Goal: Transaction & Acquisition: Purchase product/service

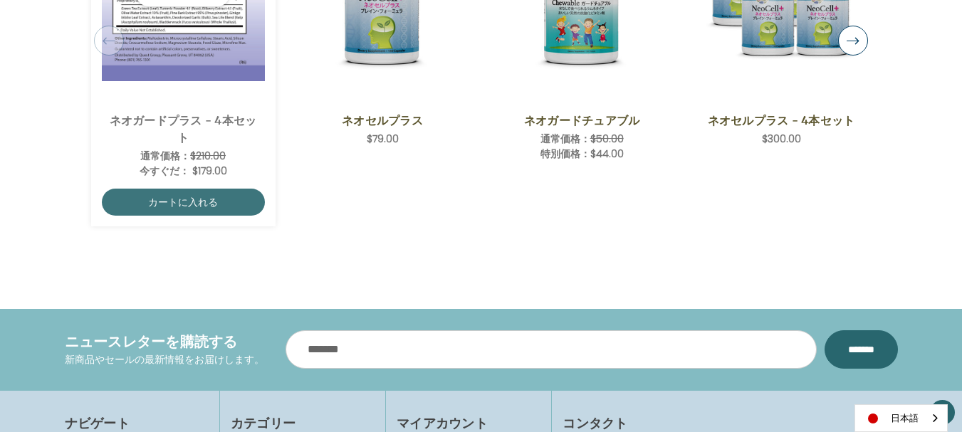
scroll to position [1353, 0]
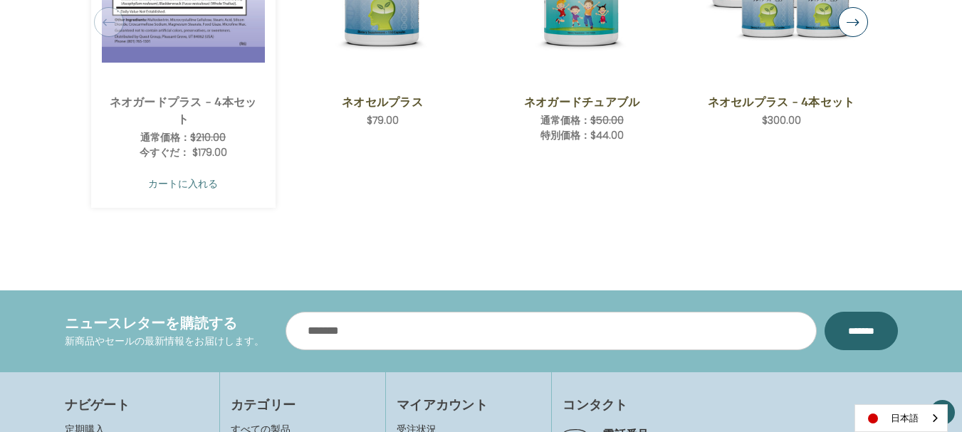
click at [206, 184] on link "カートに入れる" at bounding box center [183, 183] width 163 height 27
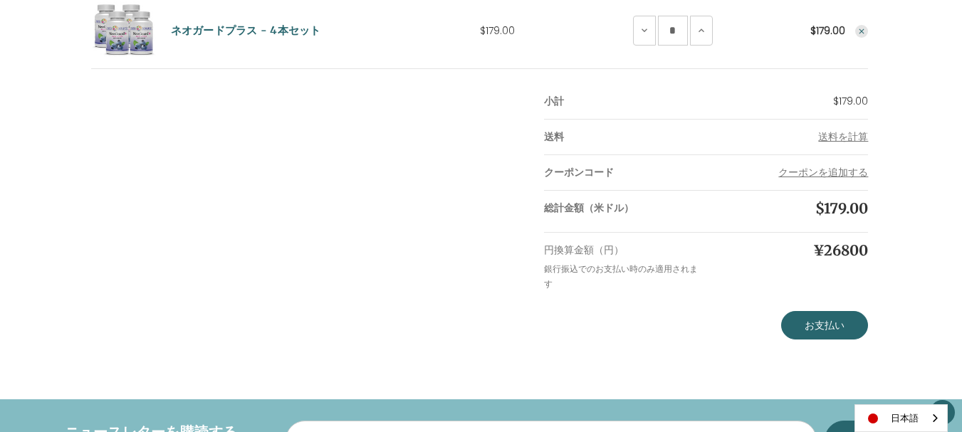
scroll to position [285, 0]
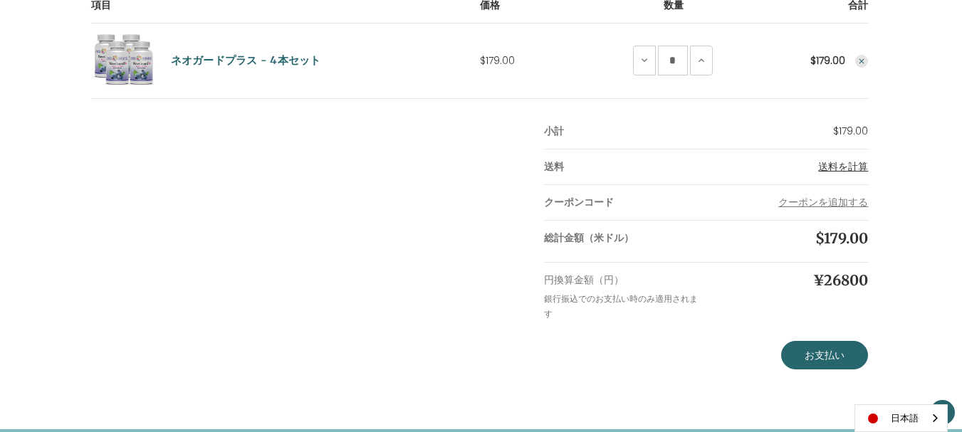
click at [838, 167] on span "送料を計算" at bounding box center [843, 167] width 50 height 14
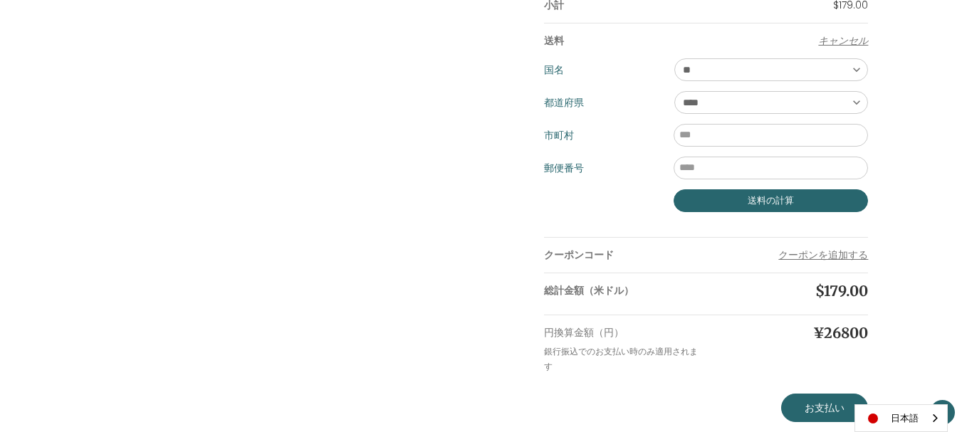
scroll to position [427, 0]
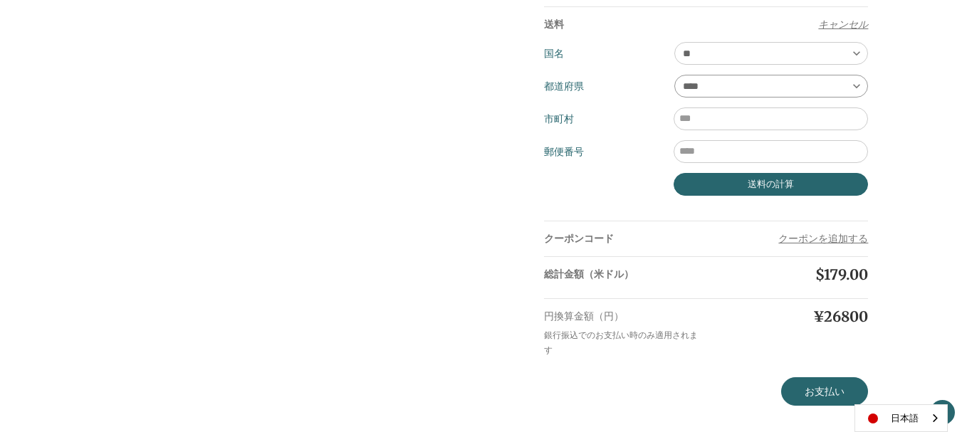
click at [860, 88] on select "**** ** ** ** ** ** ** ** ** ** *** ** *** ** ** ** ** ** *** **** ** ** ** ***…" at bounding box center [771, 86] width 194 height 23
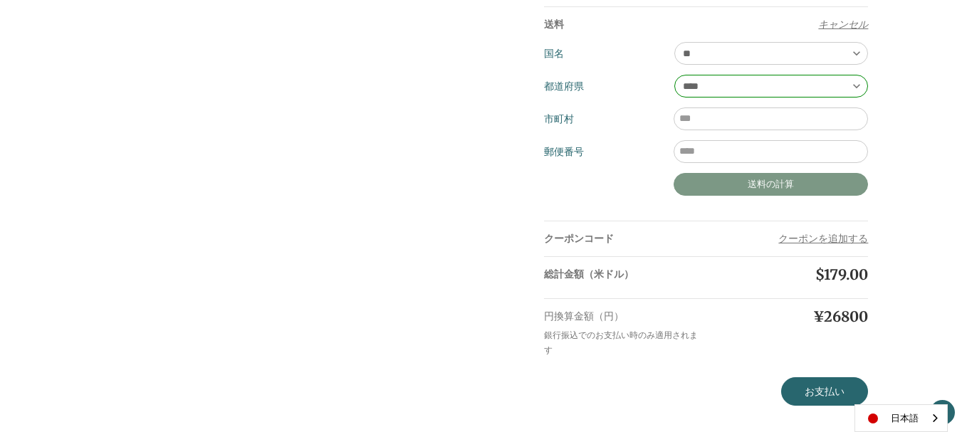
click at [817, 187] on button "送料の計算" at bounding box center [771, 184] width 194 height 23
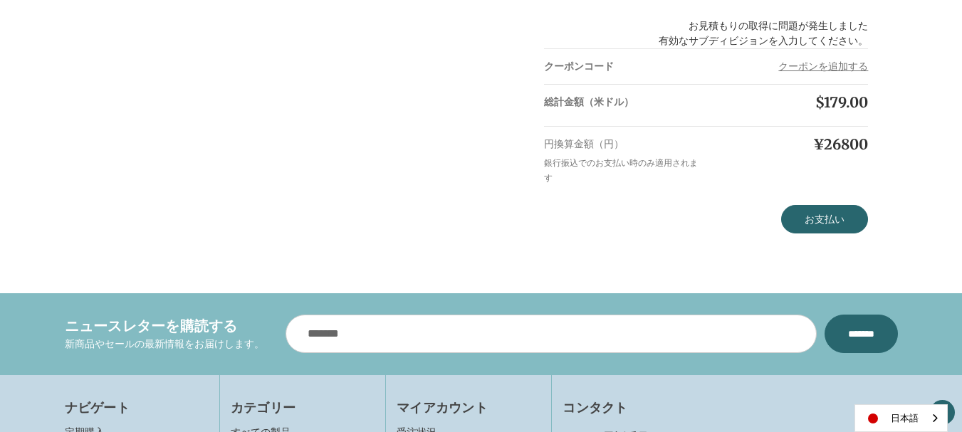
scroll to position [641, 0]
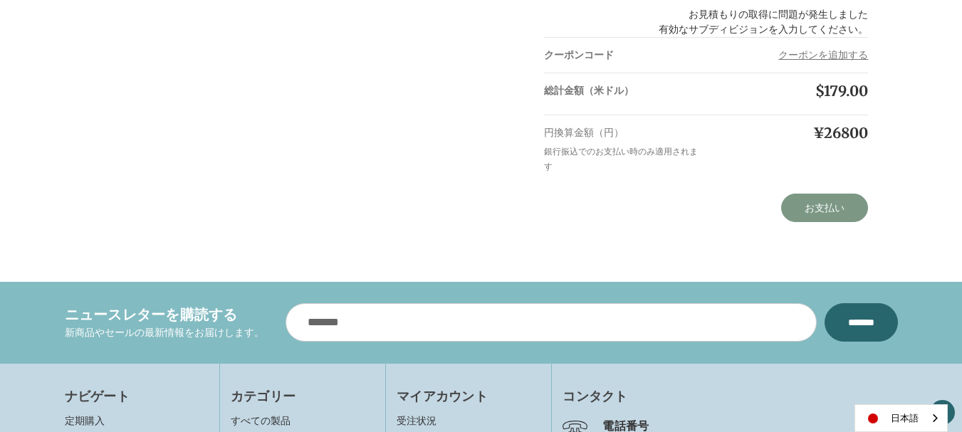
click at [824, 207] on link "お支払い" at bounding box center [824, 208] width 87 height 28
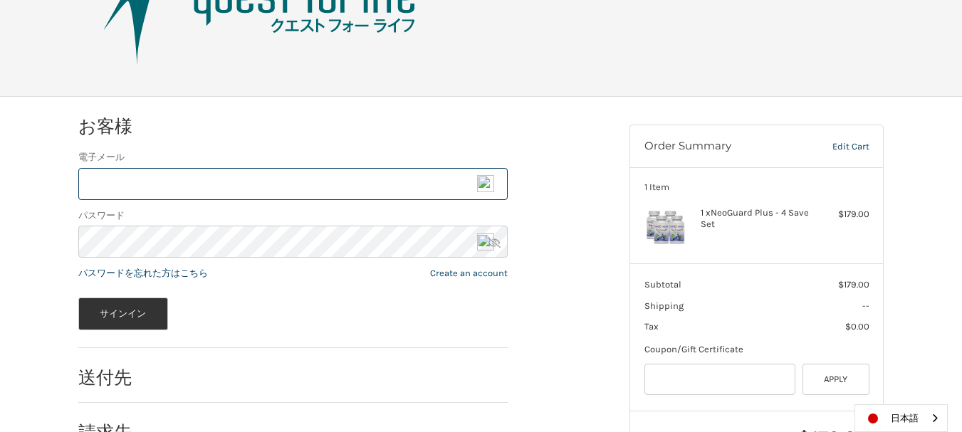
scroll to position [113, 0]
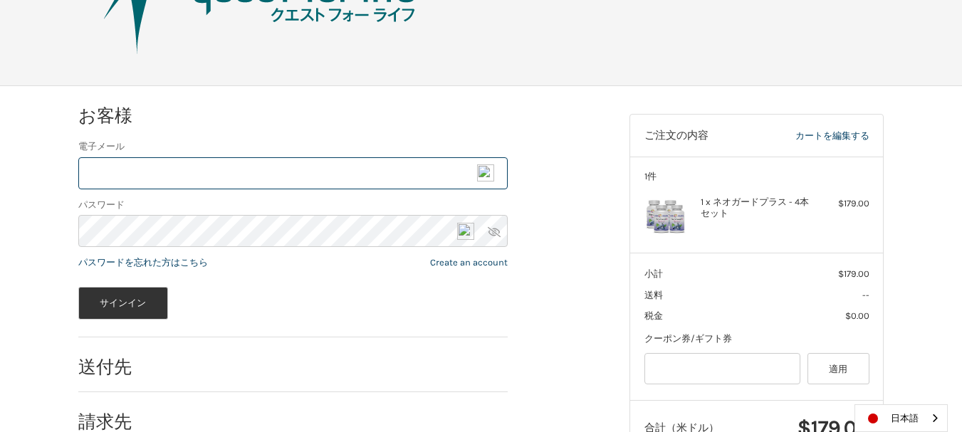
click at [140, 177] on input "電子メール" at bounding box center [292, 173] width 429 height 32
type input "**********"
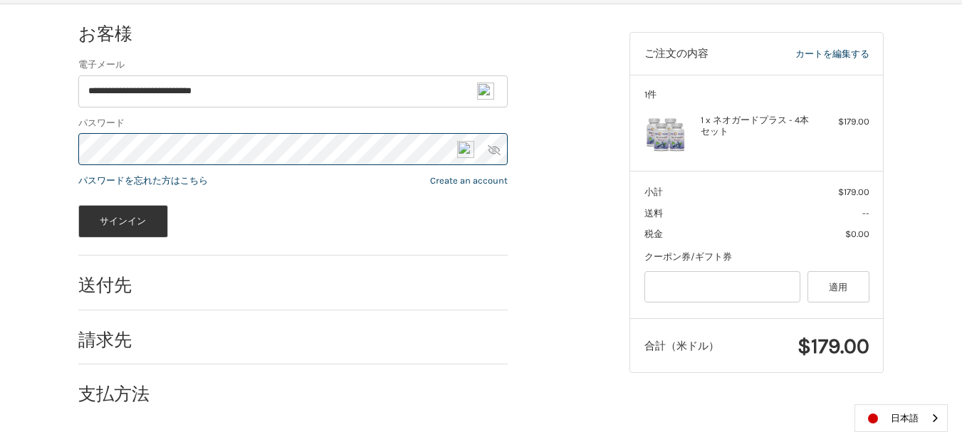
scroll to position [195, 0]
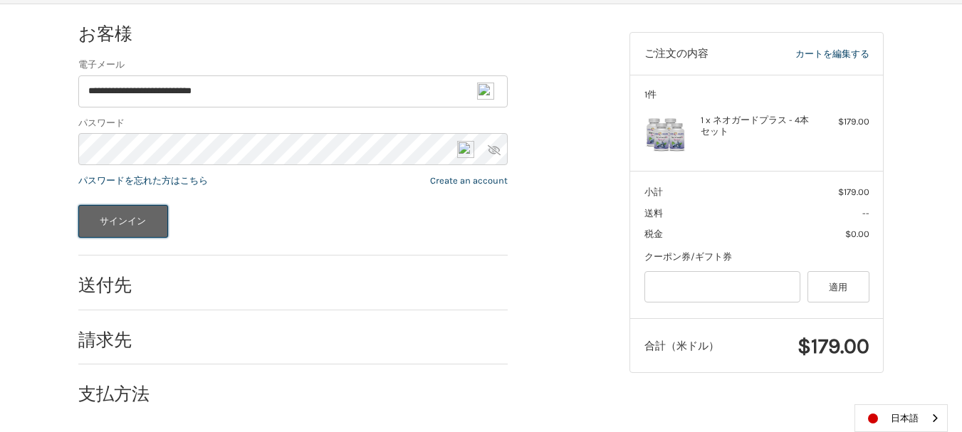
click at [145, 223] on button "サインイン" at bounding box center [123, 221] width 90 height 33
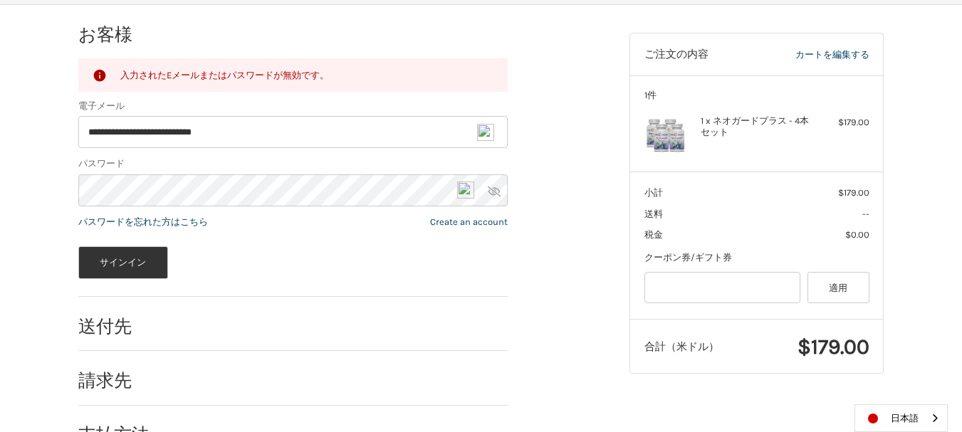
scroll to position [164, 0]
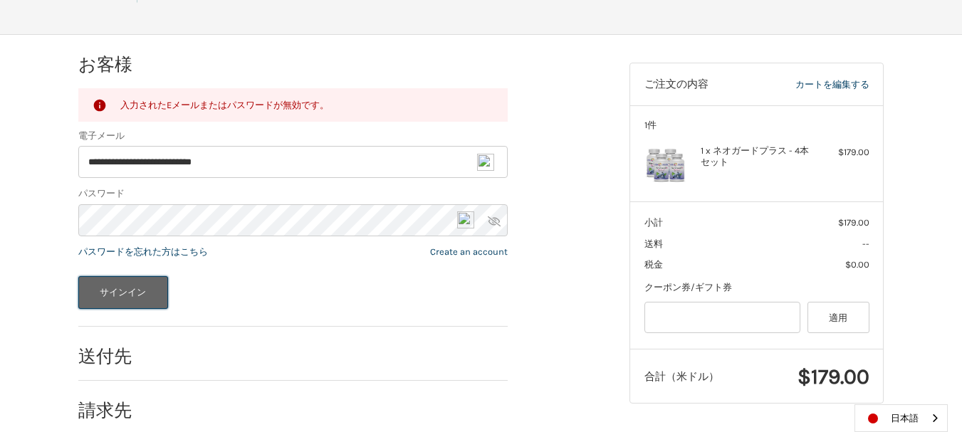
click at [132, 289] on button "サインイン" at bounding box center [123, 292] width 90 height 33
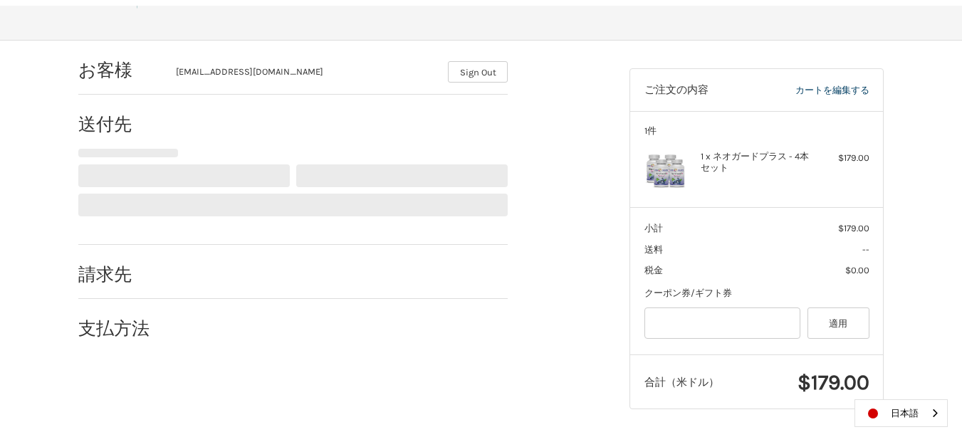
scroll to position [167, 0]
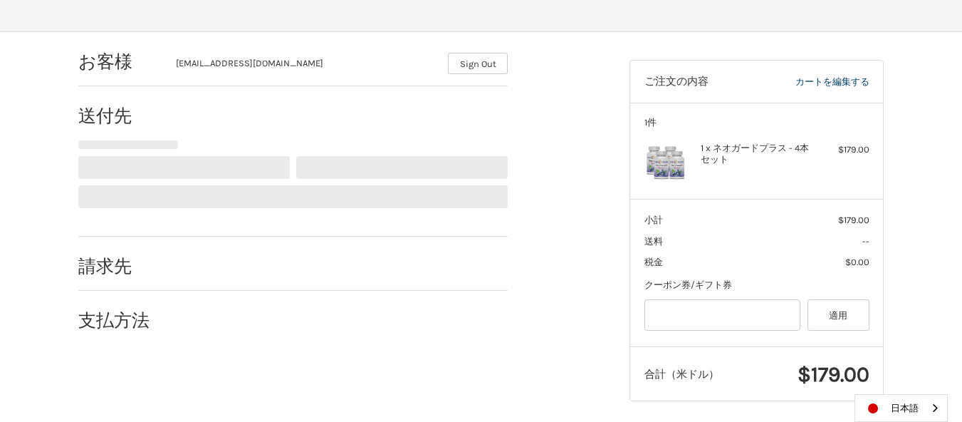
select select "**"
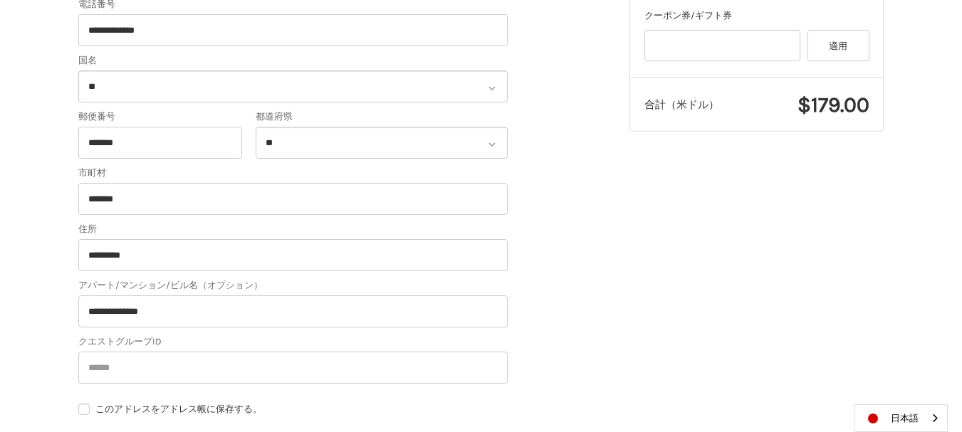
scroll to position [452, 0]
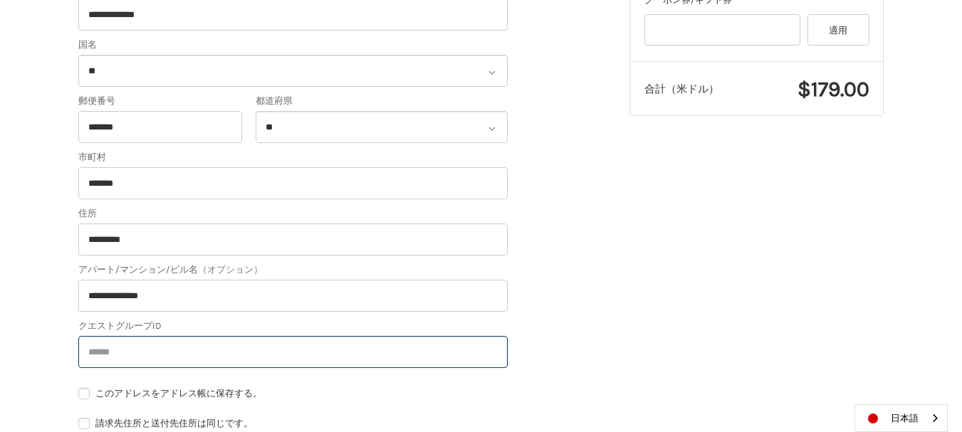
click at [150, 353] on input "クエストグループID" at bounding box center [292, 352] width 429 height 32
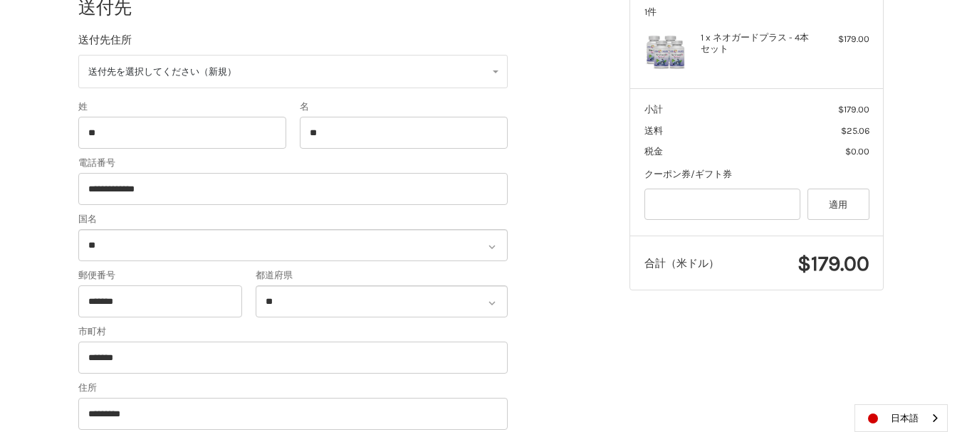
scroll to position [238, 0]
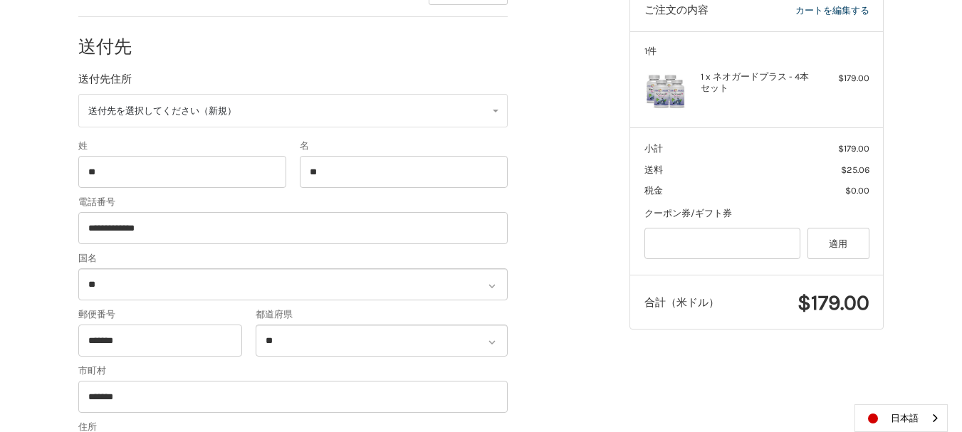
type input "*********"
click at [156, 226] on input "**********" at bounding box center [292, 228] width 429 height 32
type input "*"
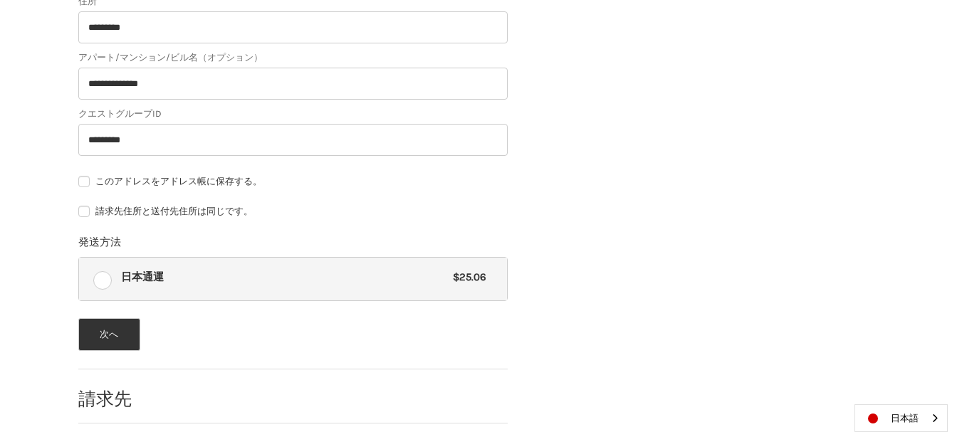
scroll to position [665, 0]
type input "**********"
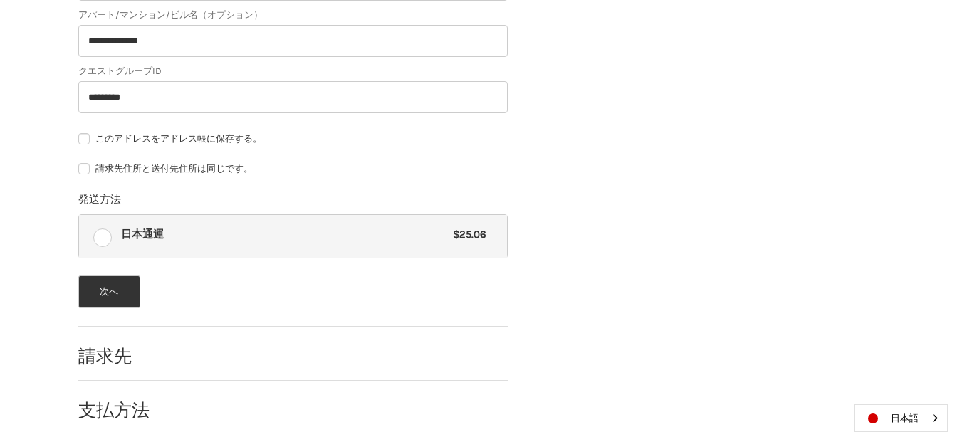
scroll to position [724, 0]
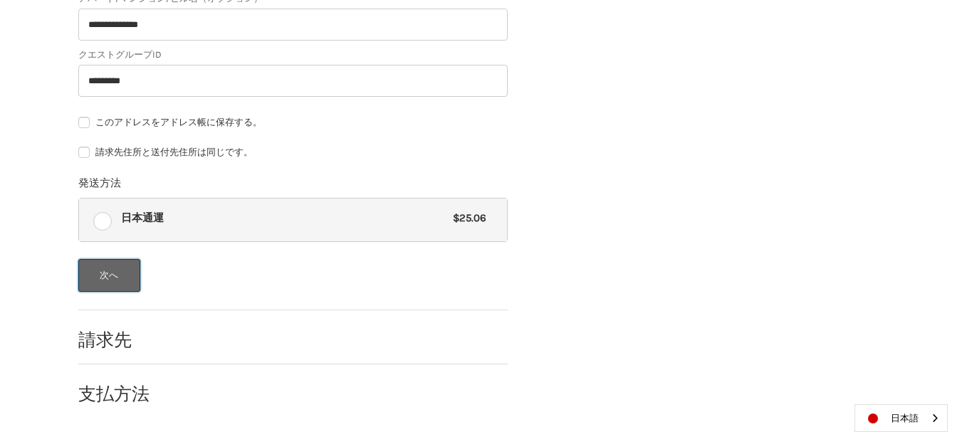
click at [127, 281] on button "次へ" at bounding box center [109, 275] width 62 height 33
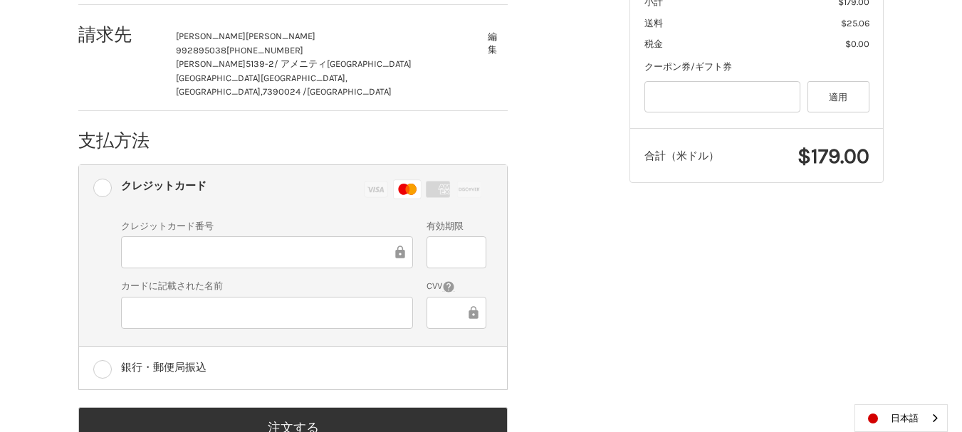
scroll to position [406, 0]
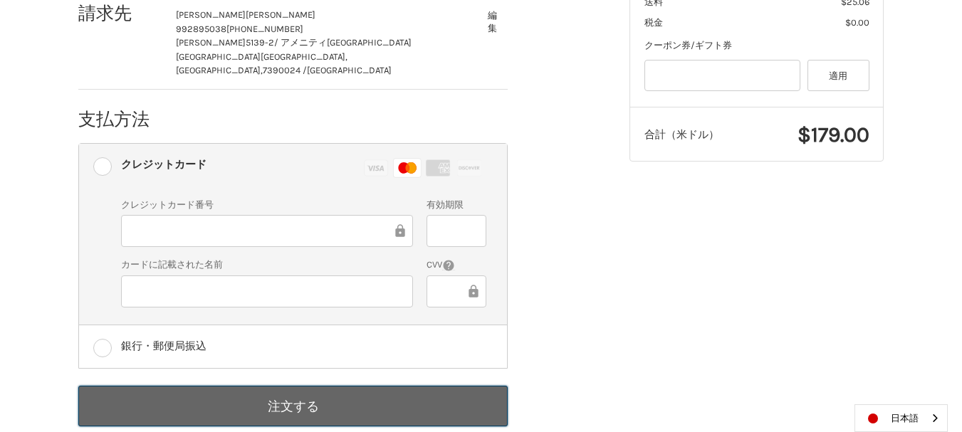
click at [372, 386] on button "注文する" at bounding box center [292, 406] width 429 height 41
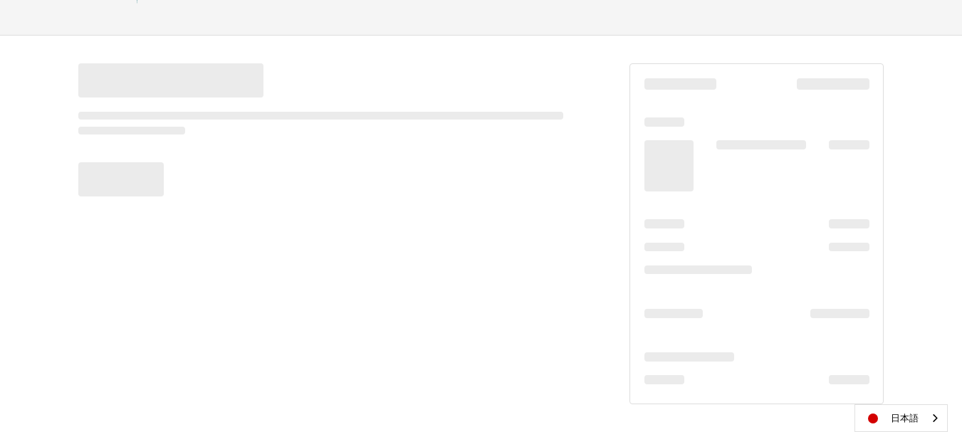
scroll to position [163, 0]
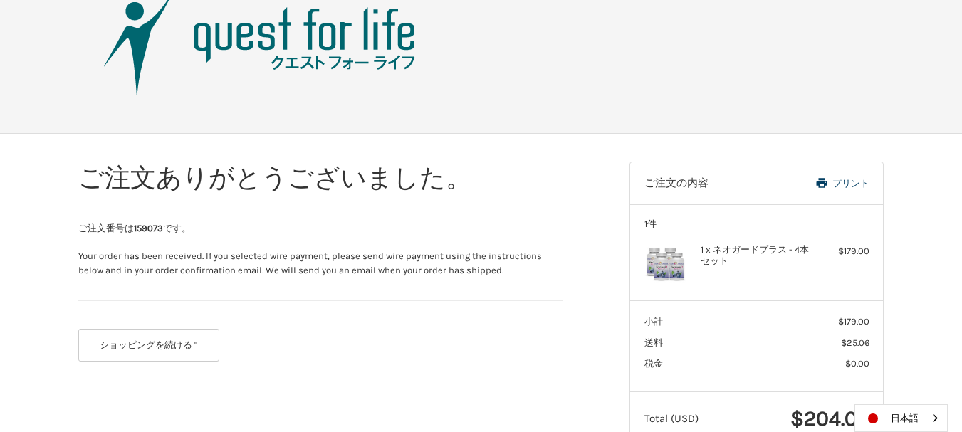
scroll to position [162, 0]
